Goal: Task Accomplishment & Management: Manage account settings

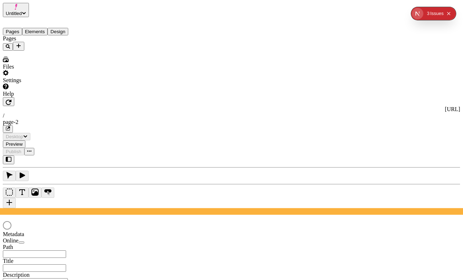
type input "/page-2"
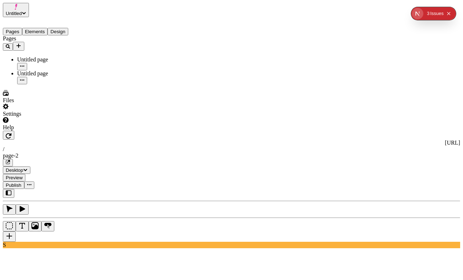
click at [21, 182] on span "Publish" at bounding box center [14, 184] width 16 height 5
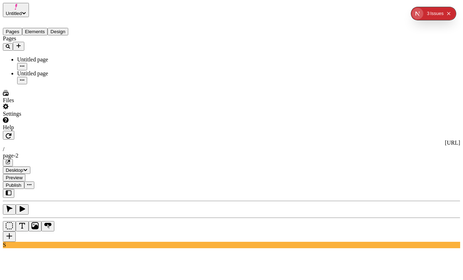
click at [22, 11] on span "Untitled" at bounding box center [14, 13] width 16 height 5
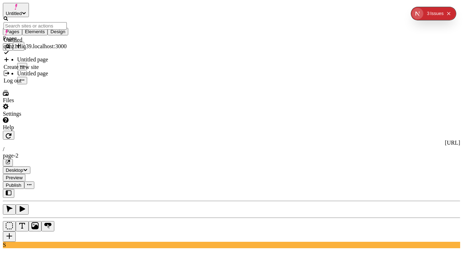
click at [54, 77] on div "Log out" at bounding box center [35, 80] width 63 height 6
click at [450, 14] on icon "Collapse issues badge" at bounding box center [448, 13] width 4 height 4
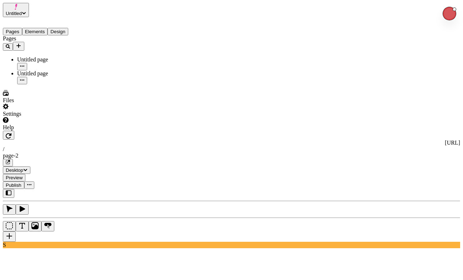
click at [29, 14] on button "Untitled" at bounding box center [16, 10] width 26 height 14
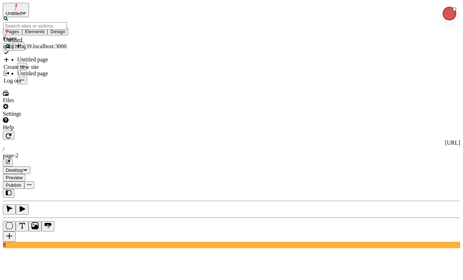
click at [37, 77] on div "Log out" at bounding box center [35, 80] width 63 height 6
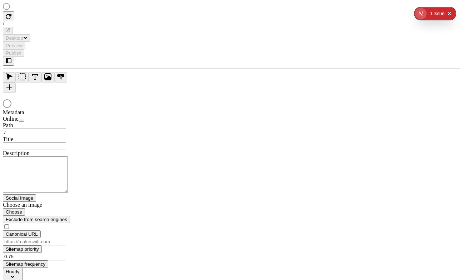
type input "/page-2"
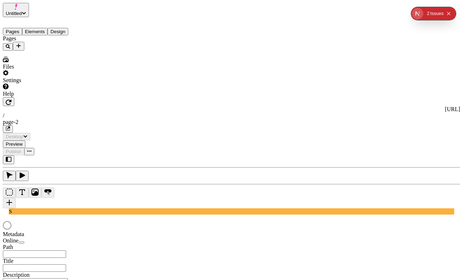
type input "/page-2"
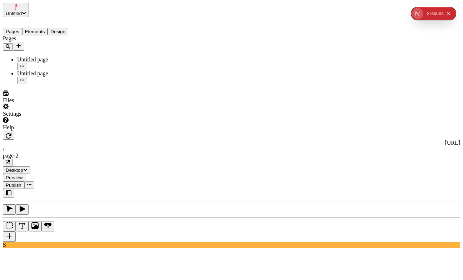
click at [29, 13] on button "Untitled" at bounding box center [16, 10] width 26 height 14
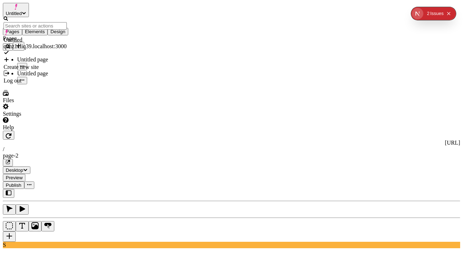
click at [65, 77] on div "Log out" at bounding box center [35, 80] width 63 height 6
click at [64, 77] on div "Log out" at bounding box center [35, 80] width 63 height 6
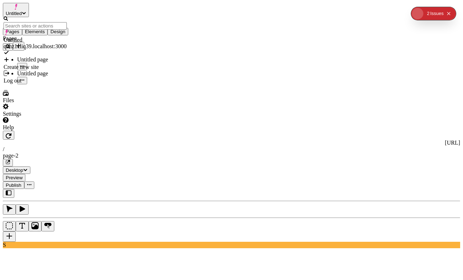
click at [64, 77] on div "Log out" at bounding box center [35, 80] width 63 height 6
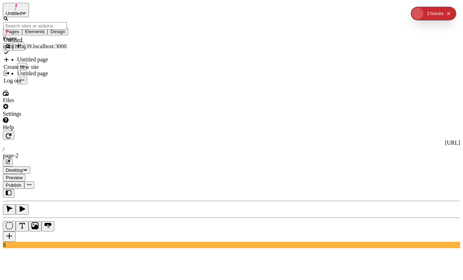
click at [64, 77] on div "Log out" at bounding box center [35, 80] width 63 height 6
click at [449, 11] on icon "Collapse issues badge" at bounding box center [448, 13] width 4 height 4
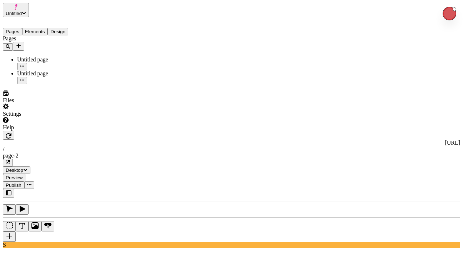
click at [22, 11] on span "Untitled" at bounding box center [14, 13] width 16 height 5
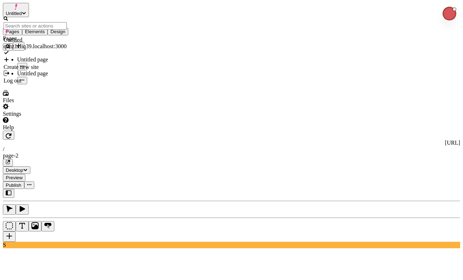
click at [66, 77] on div "Log out" at bounding box center [35, 80] width 63 height 6
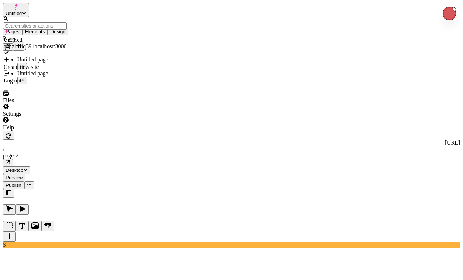
click at [66, 77] on div "Log out" at bounding box center [35, 80] width 63 height 6
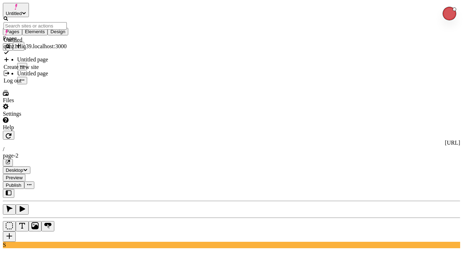
click at [66, 77] on div "Log out" at bounding box center [35, 80] width 63 height 6
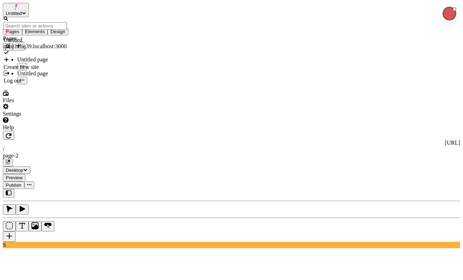
click at [66, 77] on div "Log out" at bounding box center [35, 80] width 63 height 6
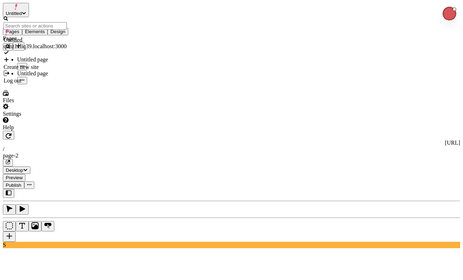
click at [66, 77] on div "Log out" at bounding box center [35, 80] width 63 height 6
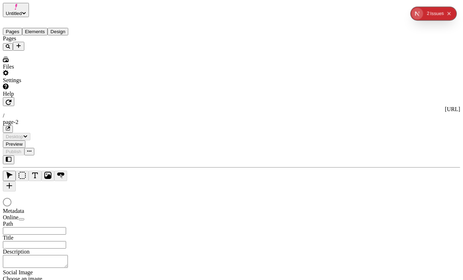
click at [22, 11] on span "Untitled" at bounding box center [14, 13] width 16 height 5
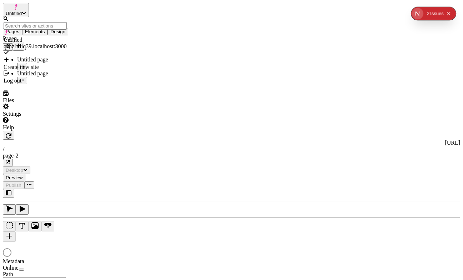
type input "/page-2"
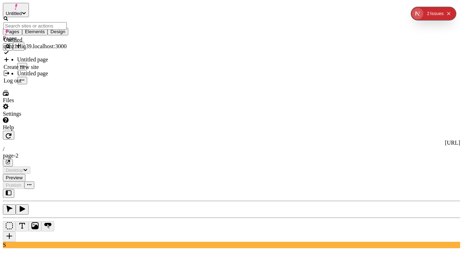
click at [46, 77] on div "Log out" at bounding box center [35, 80] width 63 height 6
click at [433, 7] on div "Issue s" at bounding box center [437, 13] width 14 height 13
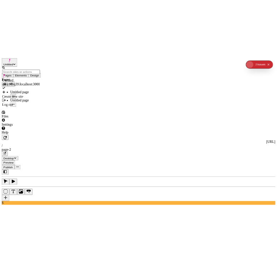
scroll to position [125, 0]
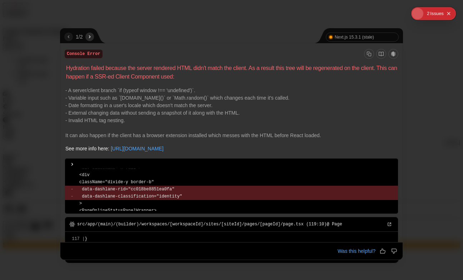
click at [449, 13] on icon "Collapse issues badge" at bounding box center [448, 13] width 3 height 3
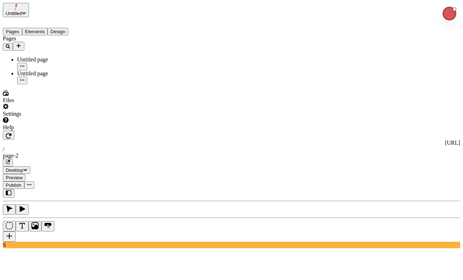
click at [29, 3] on button "Untitled" at bounding box center [16, 10] width 26 height 14
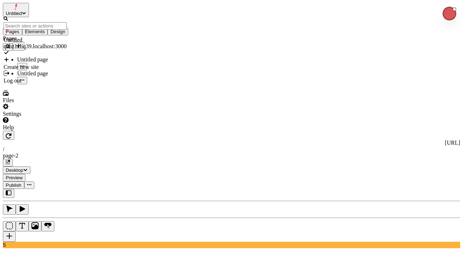
click at [55, 77] on div "Log out" at bounding box center [35, 80] width 63 height 6
click at [53, 70] on div "Log out" at bounding box center [35, 77] width 63 height 14
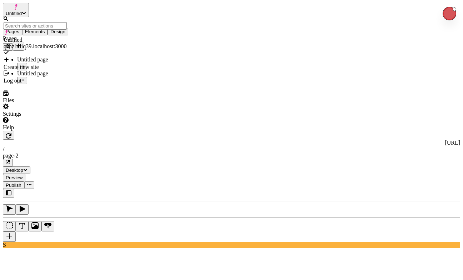
click at [53, 70] on div "Log out" at bounding box center [35, 77] width 63 height 14
click at [67, 77] on div "Log out" at bounding box center [35, 80] width 63 height 6
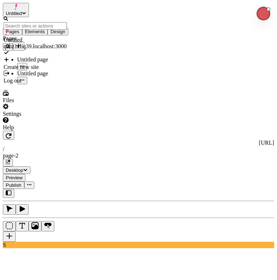
click at [23, 70] on div "Log out" at bounding box center [35, 77] width 63 height 14
click at [27, 77] on div "Log out" at bounding box center [35, 80] width 63 height 6
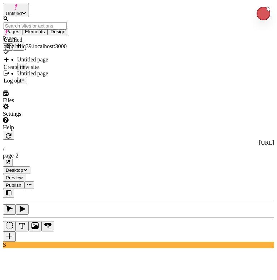
click at [27, 77] on div "Log out" at bounding box center [35, 80] width 63 height 6
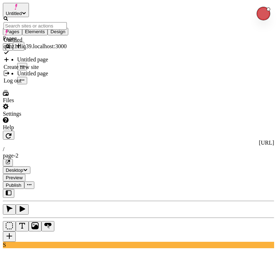
click at [27, 77] on div "Log out" at bounding box center [35, 80] width 63 height 6
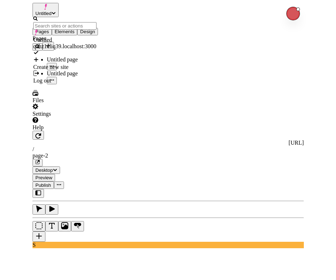
scroll to position [0, 6]
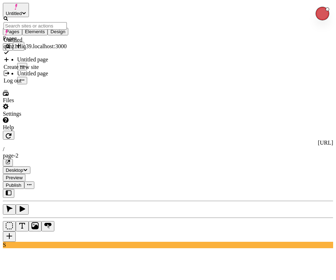
click at [67, 77] on div "Log out" at bounding box center [35, 80] width 63 height 6
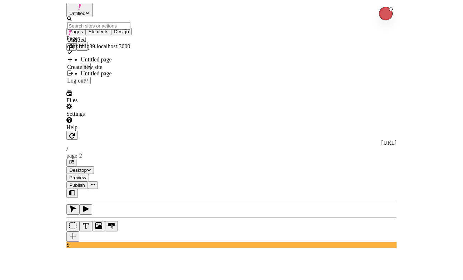
scroll to position [0, 0]
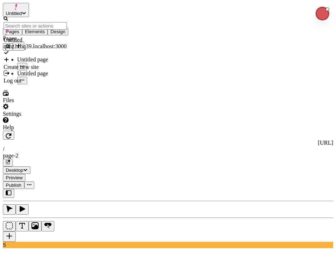
drag, startPoint x: 109, startPoint y: 50, endPoint x: 138, endPoint y: 81, distance: 42.5
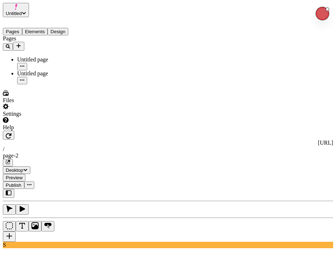
click at [22, 11] on span "Untitled" at bounding box center [14, 13] width 16 height 5
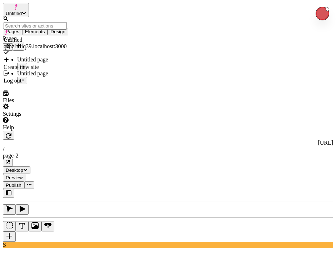
click at [67, 77] on div "Log out" at bounding box center [35, 80] width 63 height 6
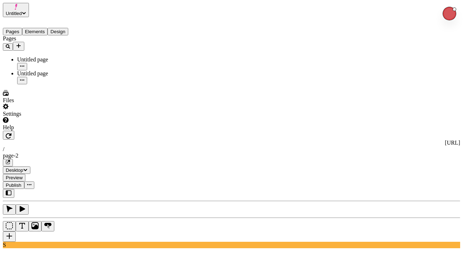
click at [22, 11] on span "Untitled" at bounding box center [14, 13] width 16 height 5
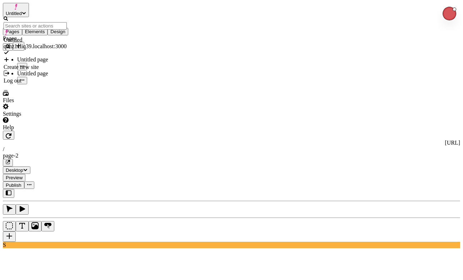
click at [46, 84] on div "Pages Untitled page Untitled page" at bounding box center [46, 59] width 86 height 49
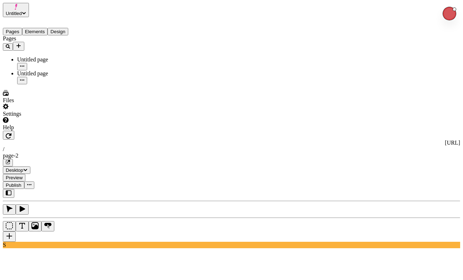
click at [35, 117] on div "Settings" at bounding box center [46, 111] width 86 height 14
